Goal: Obtain resource: Download file/media

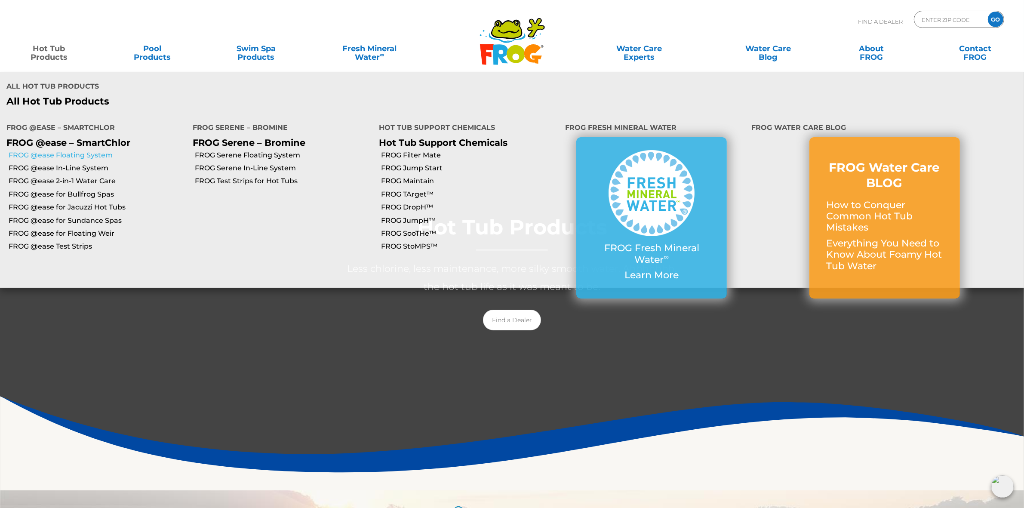
click at [76, 151] on link "FROG @ease Floating System" at bounding box center [98, 155] width 178 height 9
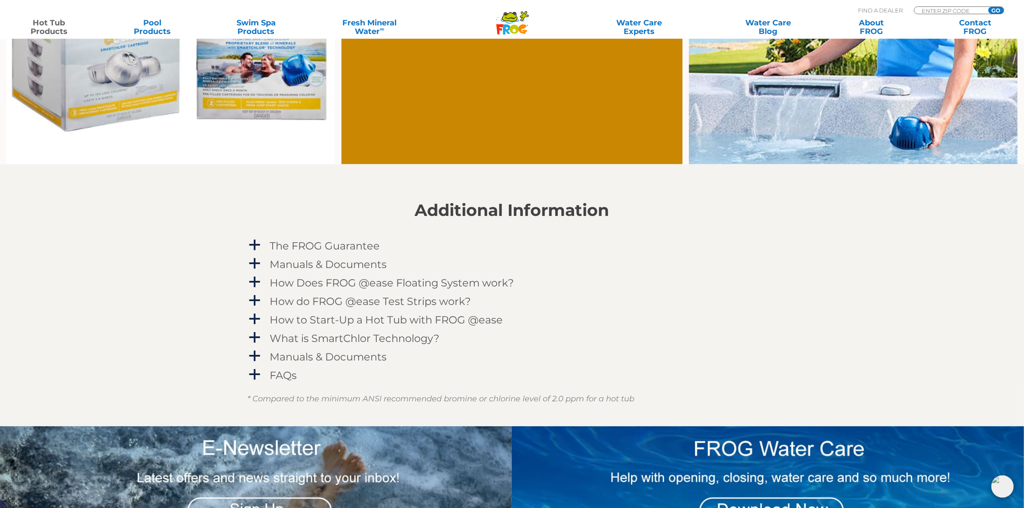
scroll to position [860, 0]
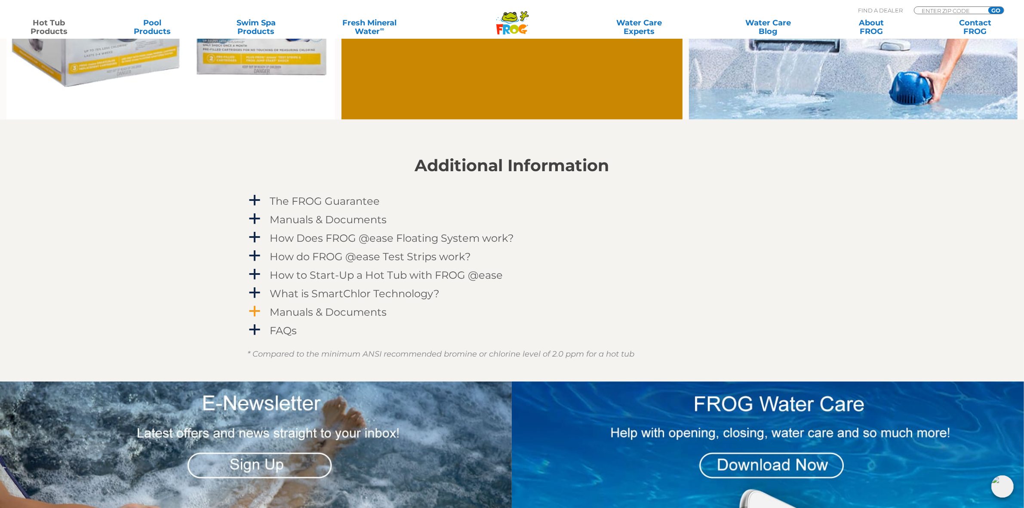
click at [372, 312] on h4 "Manuals & Documents" at bounding box center [328, 312] width 117 height 12
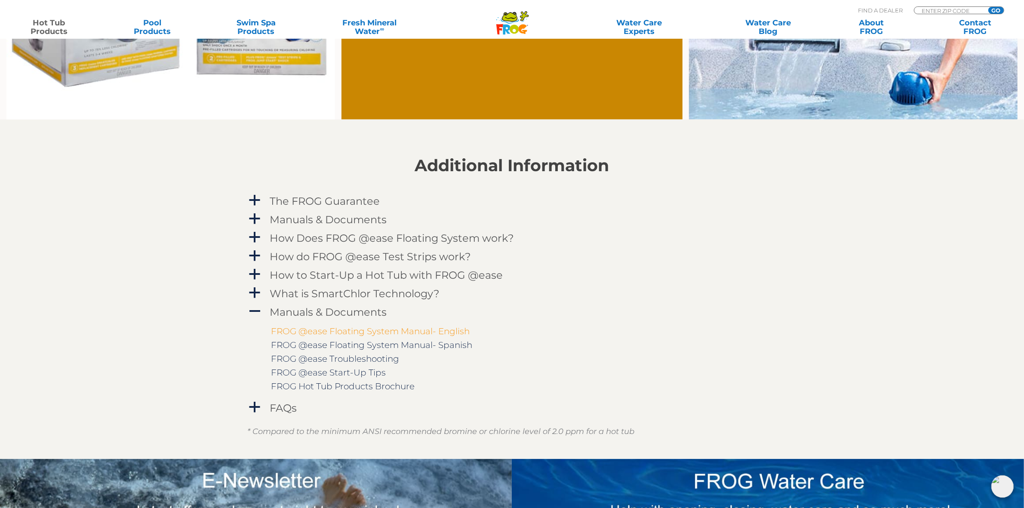
click at [379, 329] on link "FROG @ease Floating System Manual- English" at bounding box center [370, 331] width 199 height 10
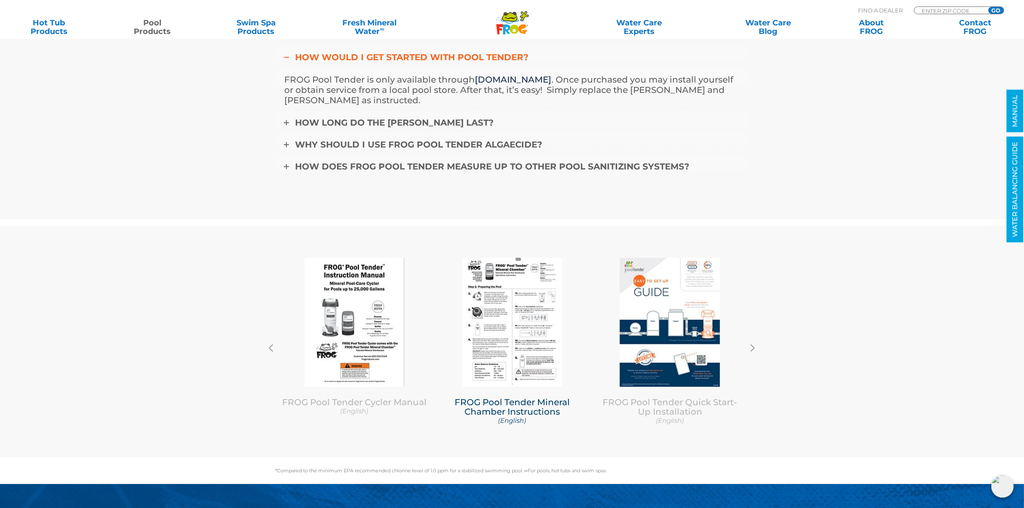
scroll to position [2795, 0]
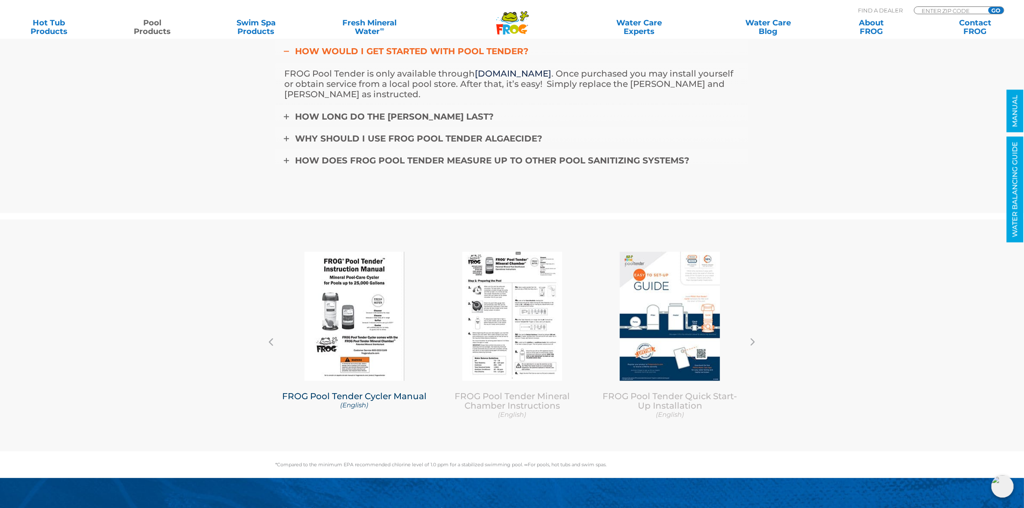
click at [356, 300] on img at bounding box center [354, 316] width 100 height 129
click at [844, 128] on section "FAQ’s HOW WOULD I GET STARTED WITH POOL TENDER? FROG Pool Tender is only availa…" at bounding box center [512, 87] width 1024 height 251
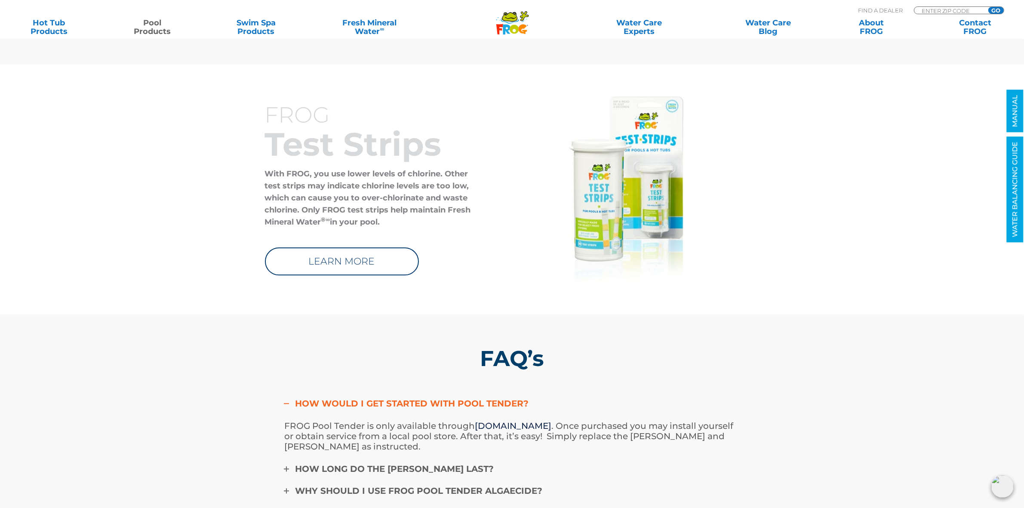
scroll to position [2419, 0]
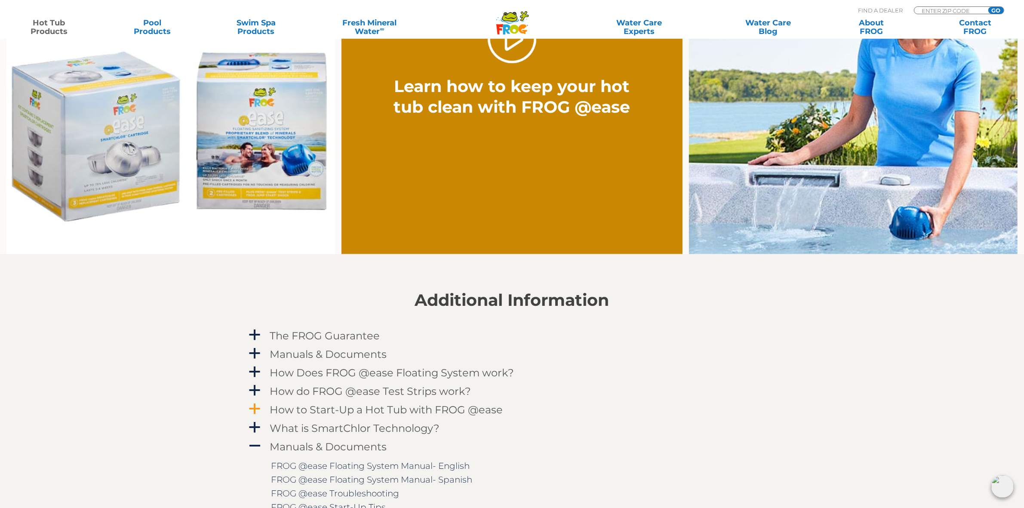
scroll to position [806, 0]
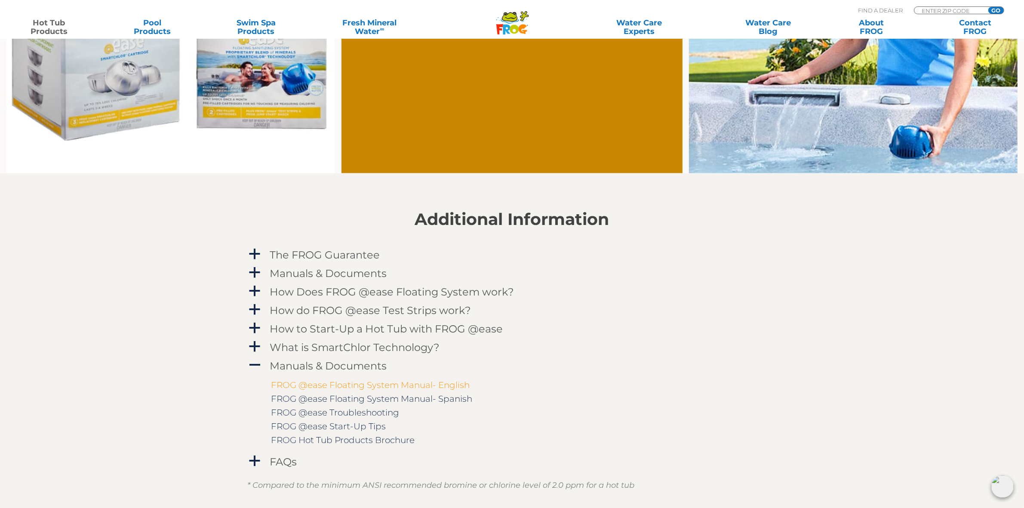
click at [411, 383] on link "FROG @ease Floating System Manual- English" at bounding box center [370, 385] width 199 height 10
